Goal: Task Accomplishment & Management: Use online tool/utility

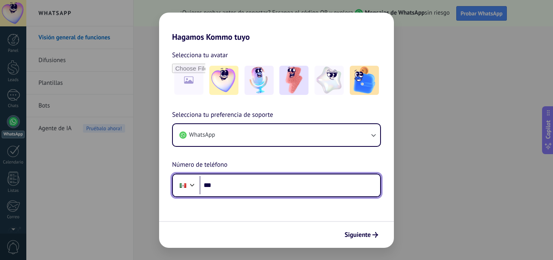
click at [241, 190] on input "***" at bounding box center [290, 185] width 181 height 19
type input "**********"
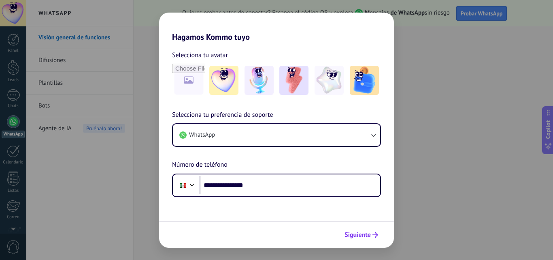
click at [363, 232] on span "Siguiente" at bounding box center [358, 235] width 26 height 6
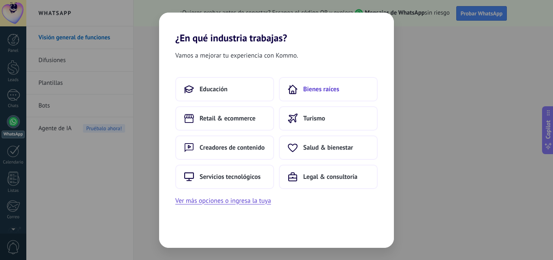
click at [344, 92] on button "Bienes raíces" at bounding box center [328, 89] width 99 height 24
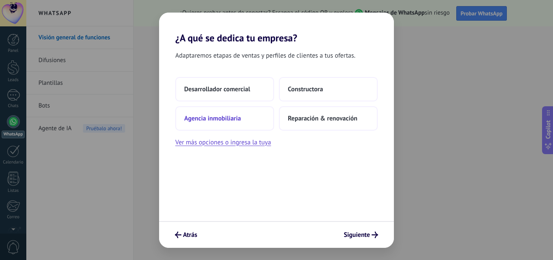
click at [245, 123] on button "Agencia inmobiliaria" at bounding box center [224, 118] width 99 height 24
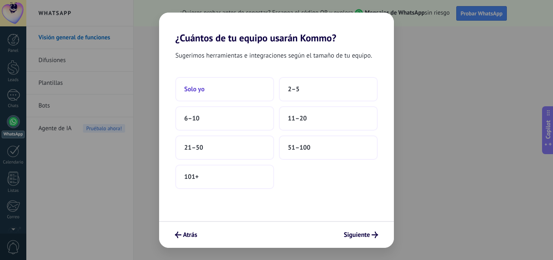
click at [219, 92] on button "Solo yo" at bounding box center [224, 89] width 99 height 24
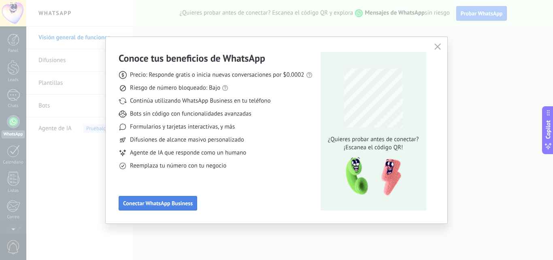
click at [167, 205] on span "Conectar WhatsApp Business" at bounding box center [158, 203] width 70 height 6
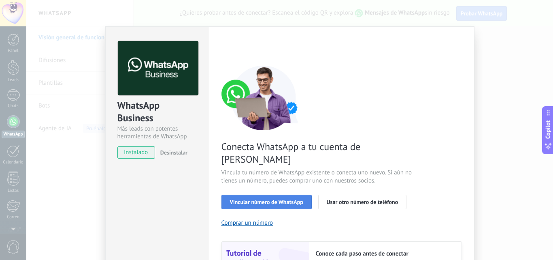
click at [255, 199] on span "Vincular número de WhatsApp" at bounding box center [266, 202] width 73 height 6
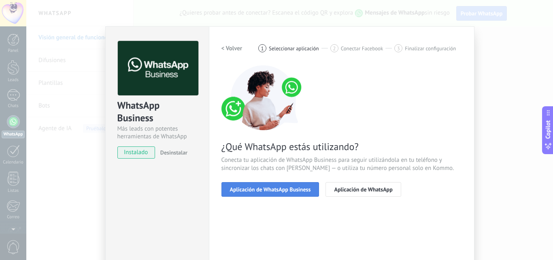
click at [286, 190] on span "Aplicación de WhatsApp Business" at bounding box center [270, 189] width 81 height 6
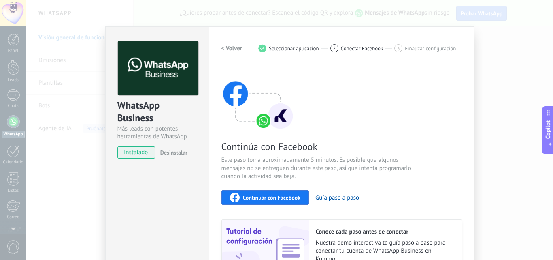
click at [153, 193] on div "WhatsApp Business Más leads con potentes herramientas de WhatsApp instalado Des…" at bounding box center [157, 173] width 104 height 294
click at [269, 197] on span "Continuar con Facebook" at bounding box center [272, 197] width 58 height 6
click at [318, 70] on div "Continúa con Facebook Este paso toma aproximadamente 5 minutos. Es posible que …" at bounding box center [342, 174] width 241 height 219
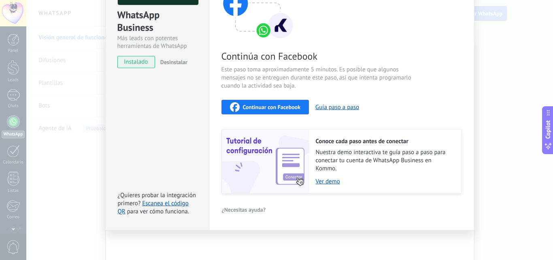
scroll to position [91, 0]
click at [169, 203] on link "Escanea el código QR" at bounding box center [153, 207] width 71 height 16
